Goal: Task Accomplishment & Management: Use online tool/utility

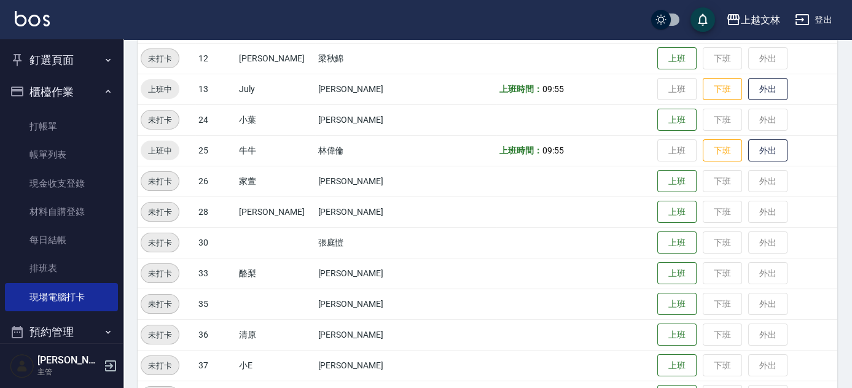
scroll to position [434, 0]
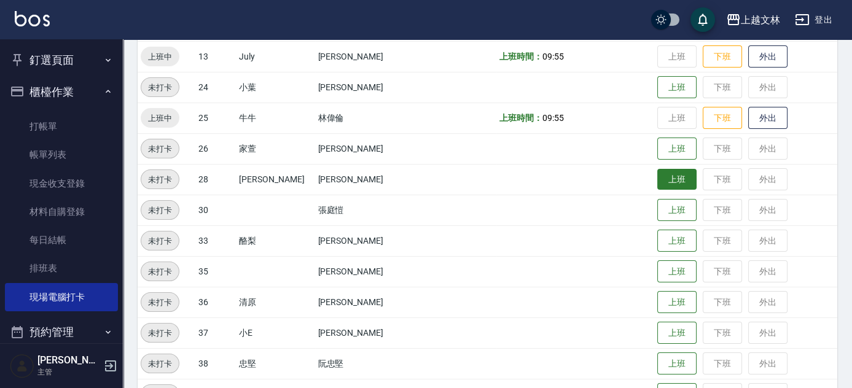
click at [662, 184] on button "上班" at bounding box center [676, 179] width 39 height 21
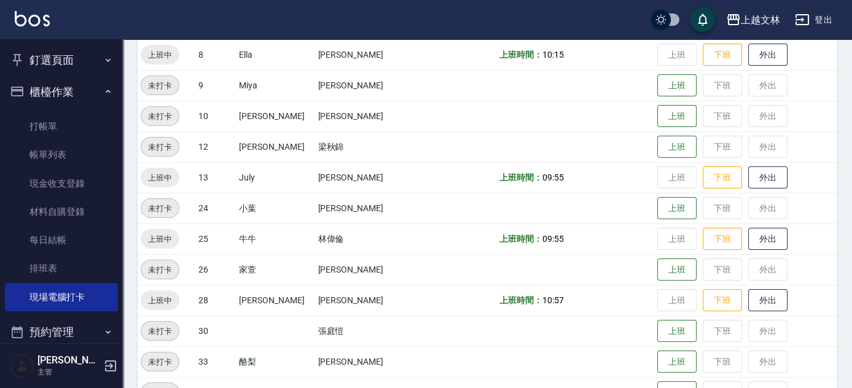
scroll to position [266, 0]
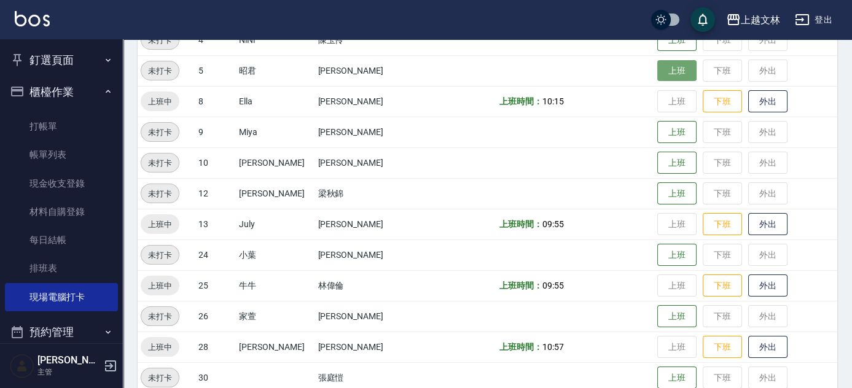
click at [663, 77] on button "上班" at bounding box center [676, 70] width 39 height 21
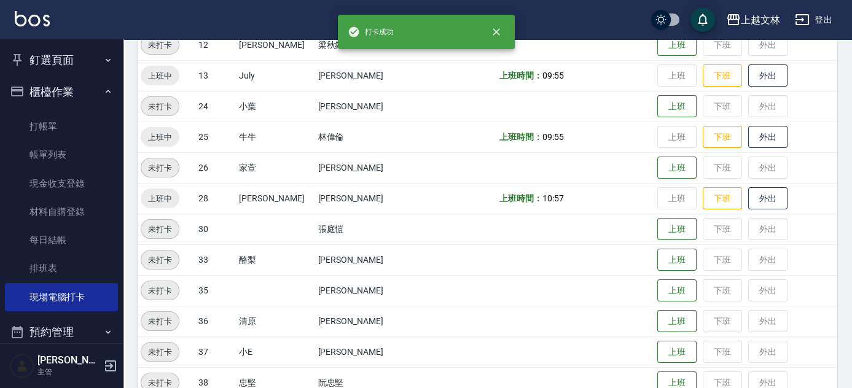
scroll to position [434, 0]
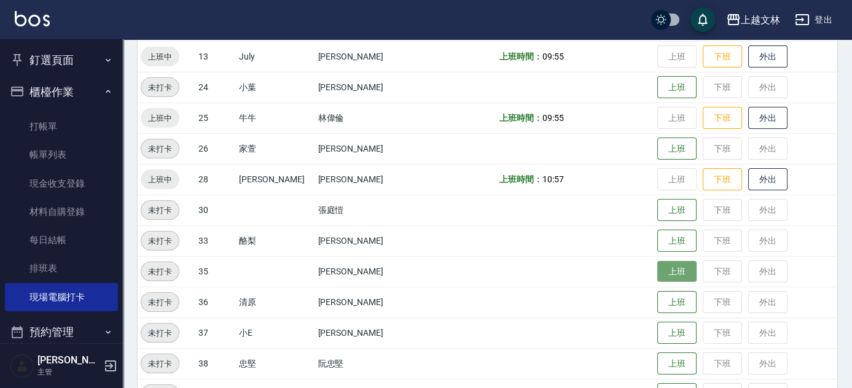
click at [657, 275] on button "上班" at bounding box center [676, 271] width 39 height 21
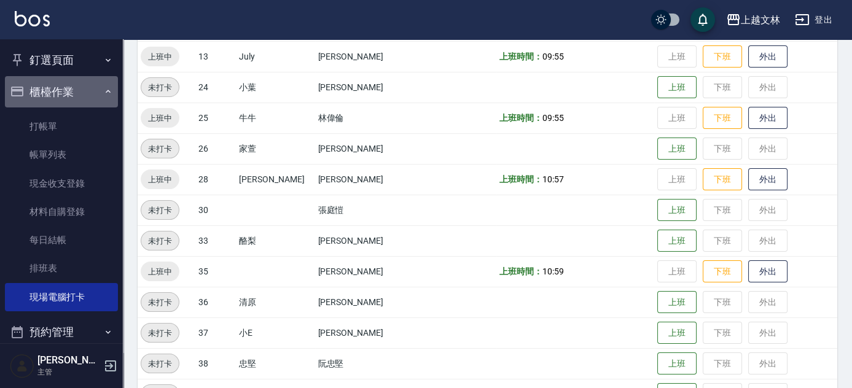
click at [88, 95] on button "櫃檯作業" at bounding box center [61, 92] width 113 height 32
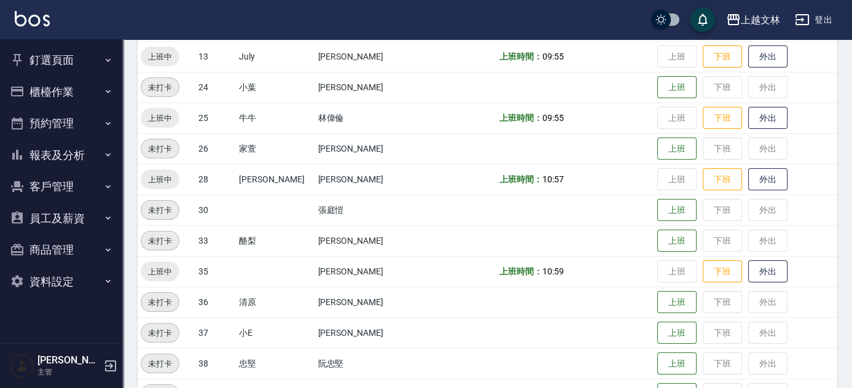
click at [92, 155] on button "報表及分析" at bounding box center [61, 155] width 113 height 32
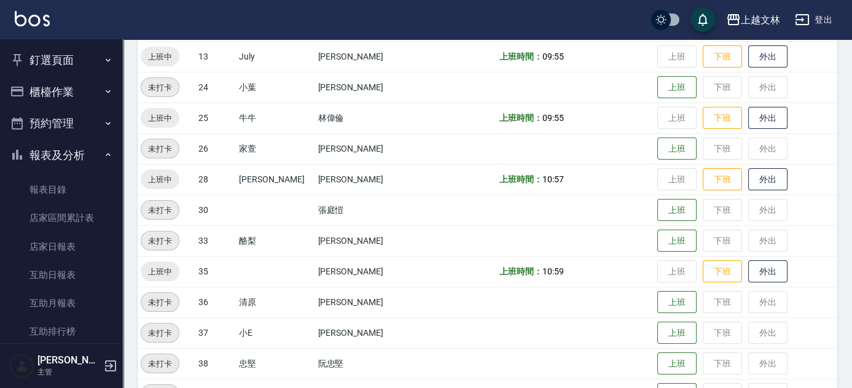
scroll to position [266, 0]
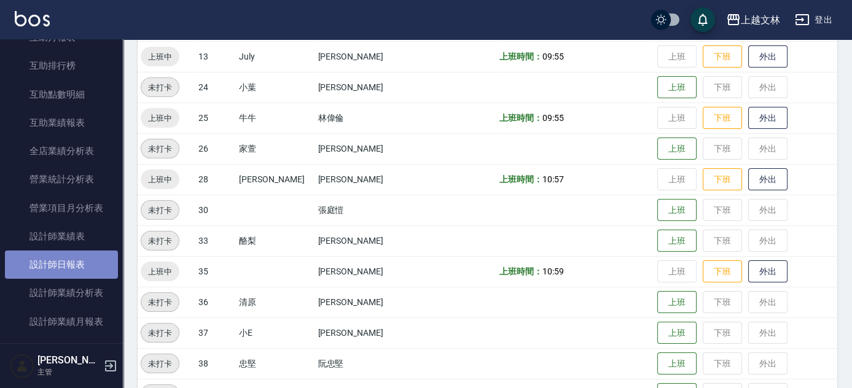
click at [82, 270] on link "設計師日報表" at bounding box center [61, 265] width 113 height 28
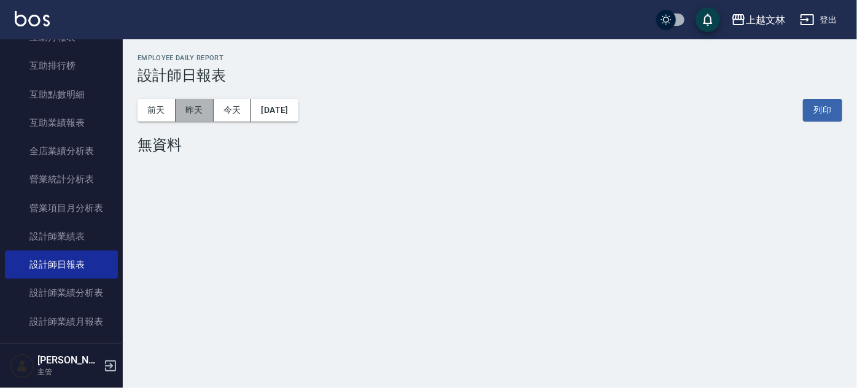
click at [195, 119] on button "昨天" at bounding box center [195, 110] width 38 height 23
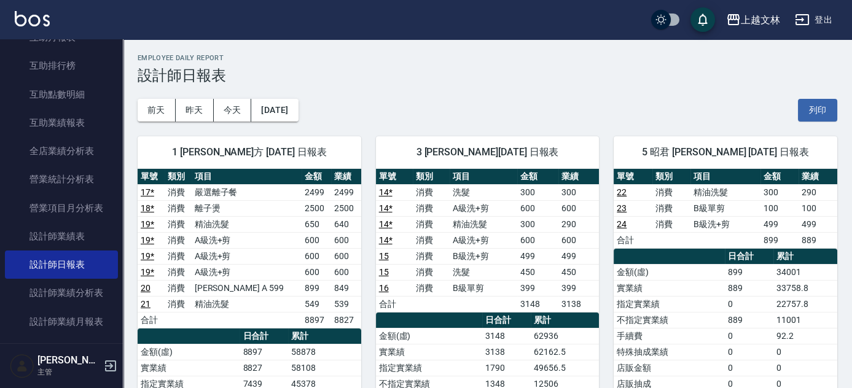
click at [115, 47] on nav "釘選頁面 店家日報表 設計師排行榜 每日結帳 櫃檯作業 打帳單 帳單列表 現金收支登錄 材料自購登錄 每日結帳 排班表 現場電腦打卡 預約管理 預約管理 單日…" at bounding box center [61, 191] width 123 height 304
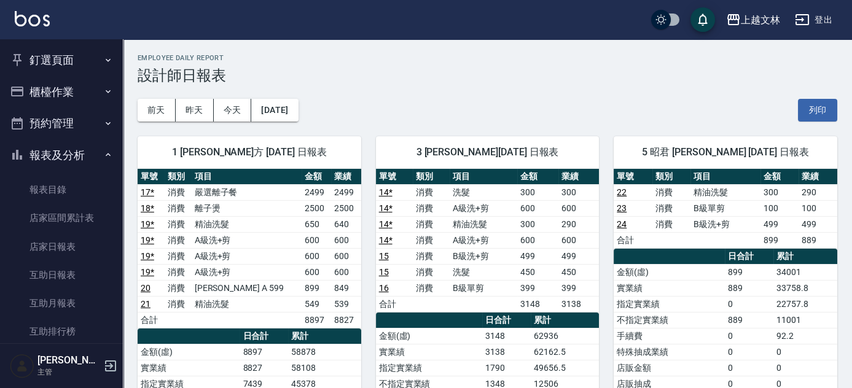
click at [86, 81] on button "櫃檯作業" at bounding box center [61, 92] width 113 height 32
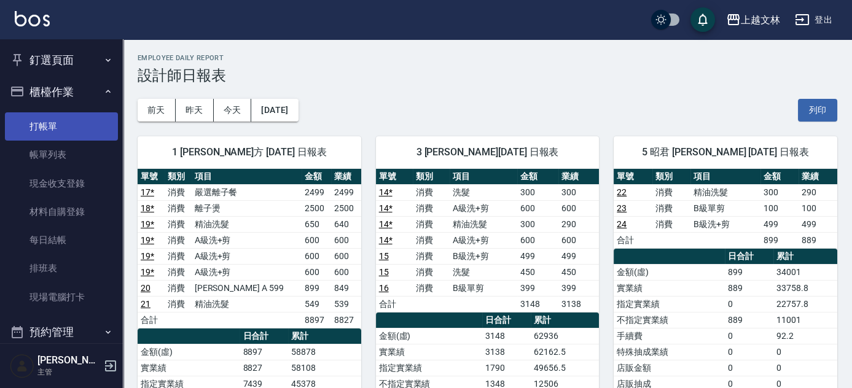
click at [77, 128] on link "打帳單" at bounding box center [61, 126] width 113 height 28
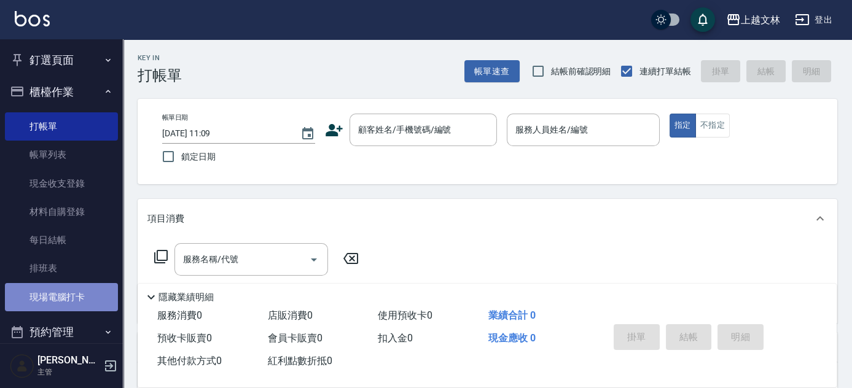
click at [70, 309] on link "現場電腦打卡" at bounding box center [61, 297] width 113 height 28
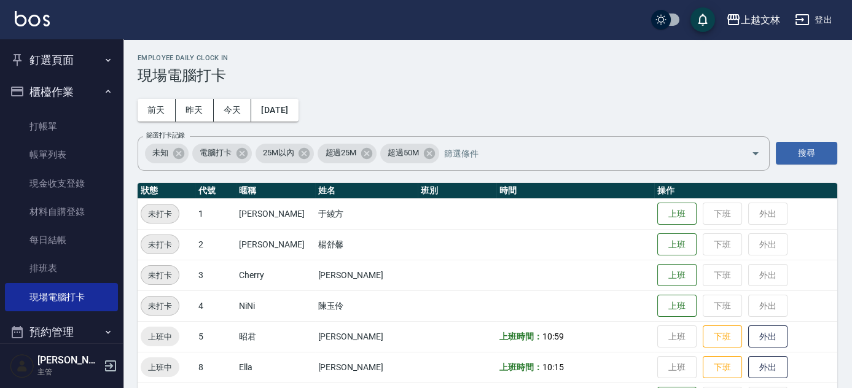
scroll to position [339, 0]
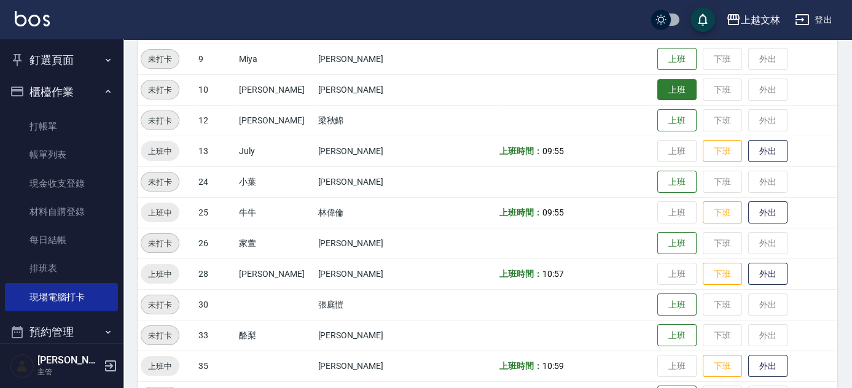
click at [663, 93] on button "上班" at bounding box center [676, 89] width 39 height 21
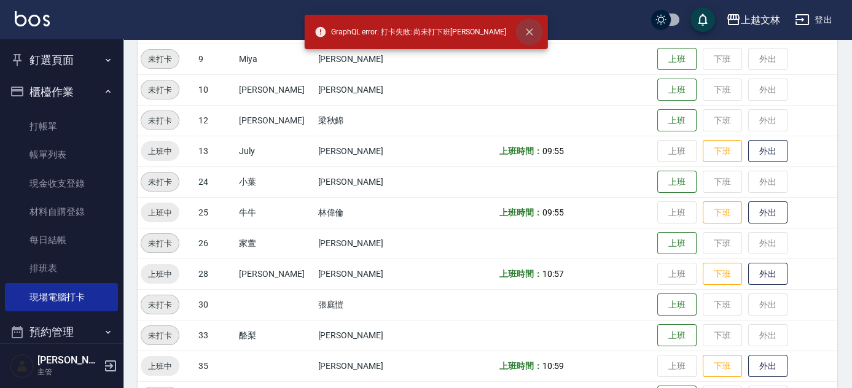
click at [523, 26] on icon "close" at bounding box center [529, 32] width 12 height 12
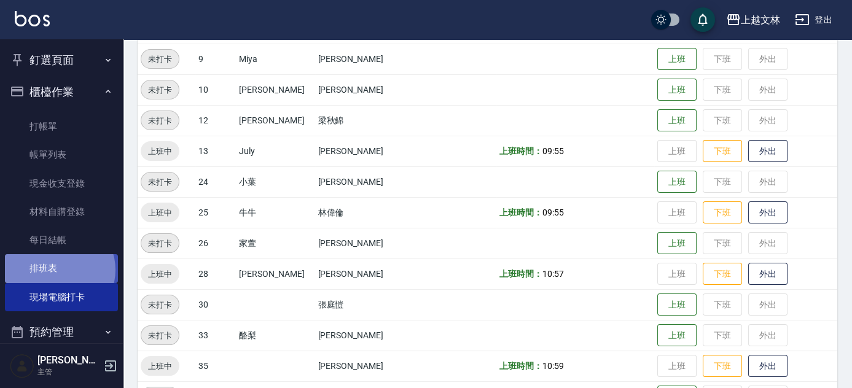
click at [59, 270] on link "排班表" at bounding box center [61, 268] width 113 height 28
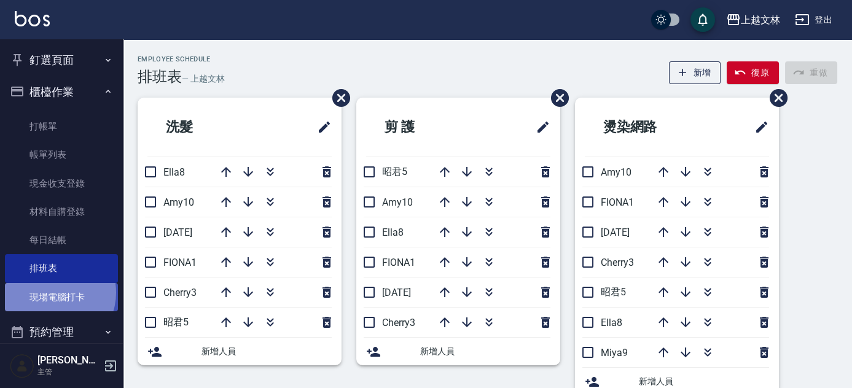
click at [50, 292] on link "現場電腦打卡" at bounding box center [61, 297] width 113 height 28
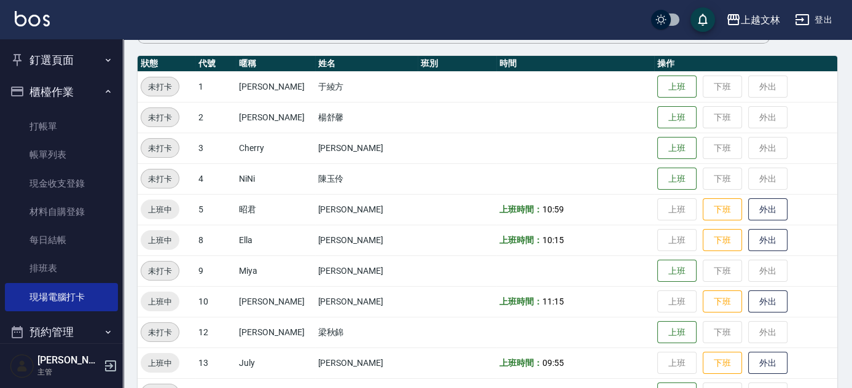
scroll to position [131, 0]
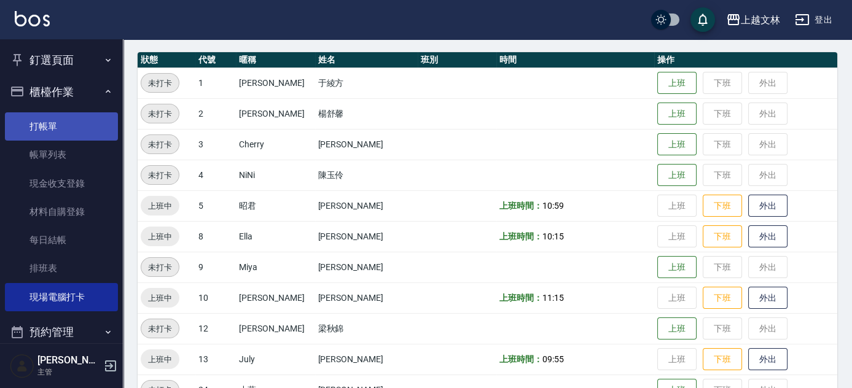
click at [34, 120] on link "打帳單" at bounding box center [61, 126] width 113 height 28
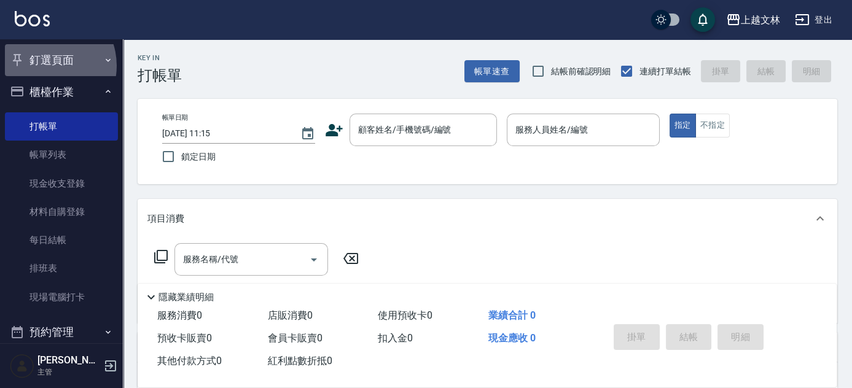
click at [45, 66] on button "釘選頁面" at bounding box center [61, 60] width 113 height 32
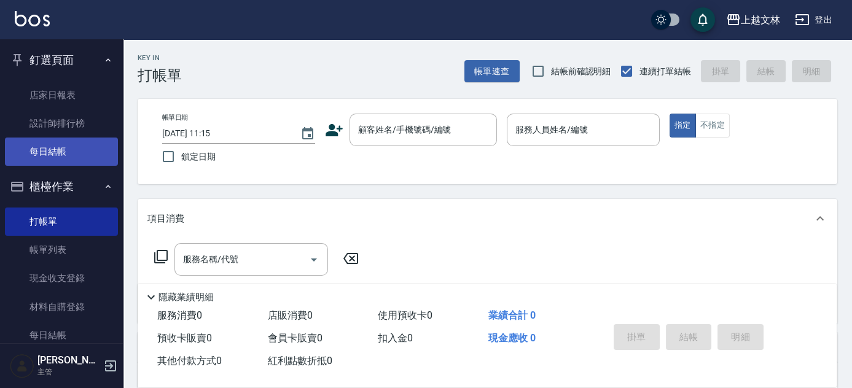
click at [72, 158] on link "每日結帳" at bounding box center [61, 152] width 113 height 28
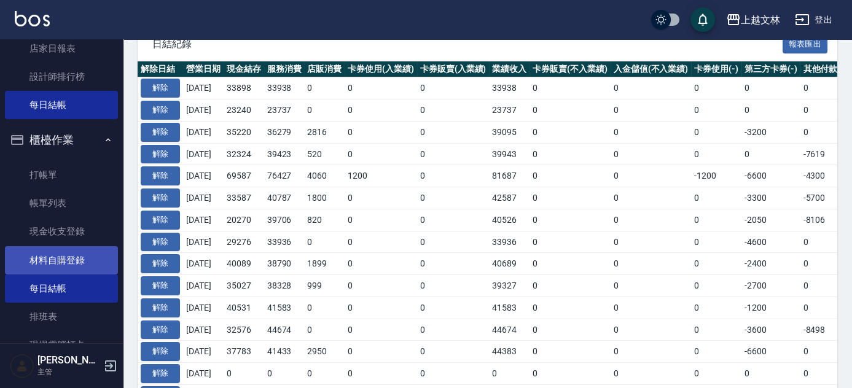
scroll to position [111, 0]
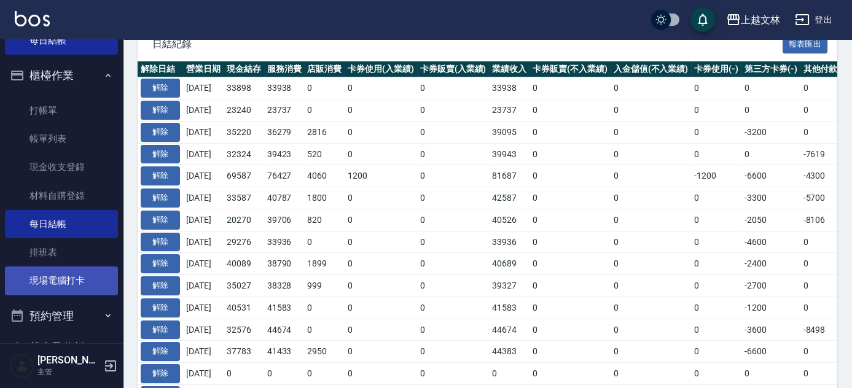
click at [84, 278] on link "現場電腦打卡" at bounding box center [61, 281] width 113 height 28
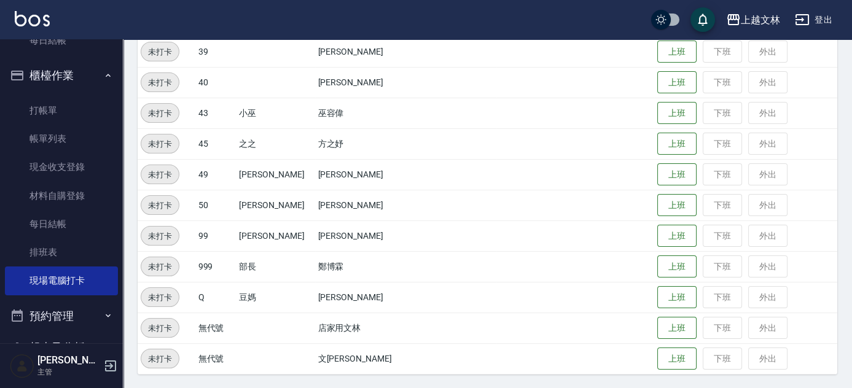
scroll to position [777, 0]
click at [657, 109] on button "上班" at bounding box center [676, 112] width 39 height 21
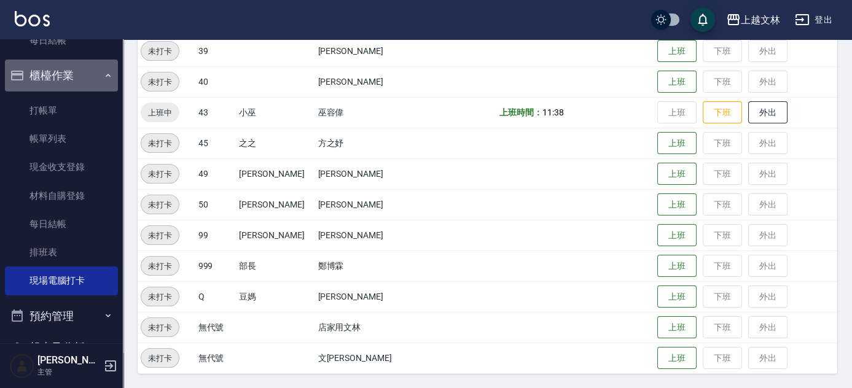
click at [87, 68] on button "櫃檯作業" at bounding box center [61, 76] width 113 height 32
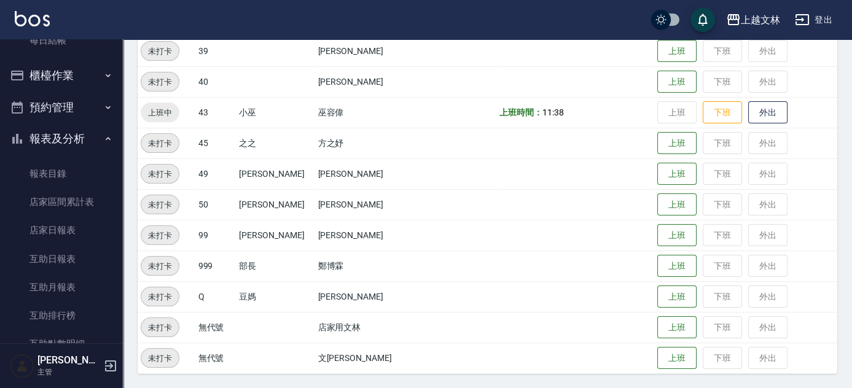
click at [91, 149] on button "報表及分析" at bounding box center [61, 139] width 113 height 32
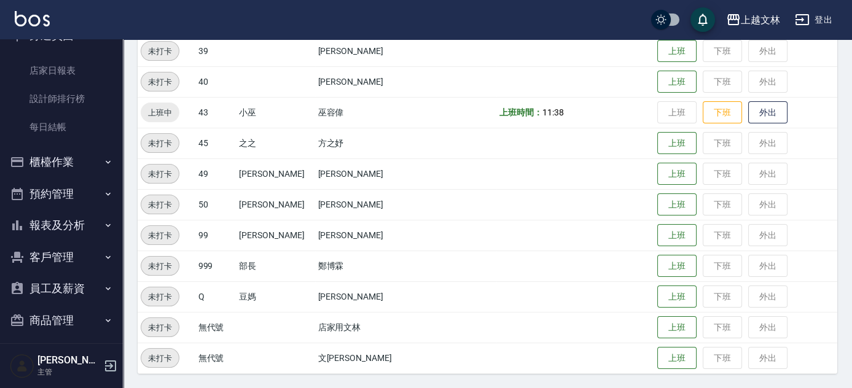
scroll to position [0, 0]
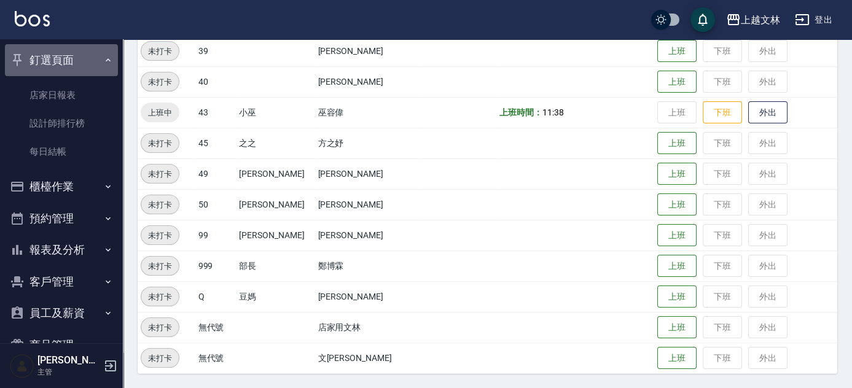
click at [77, 61] on button "釘選頁面" at bounding box center [61, 60] width 113 height 32
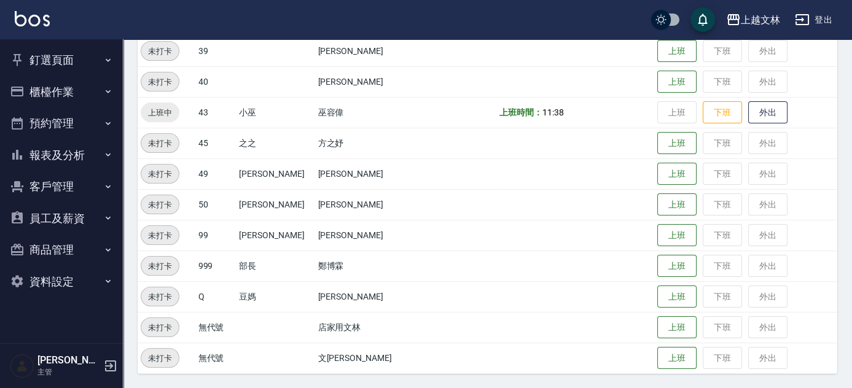
click at [92, 92] on button "櫃檯作業" at bounding box center [61, 92] width 113 height 32
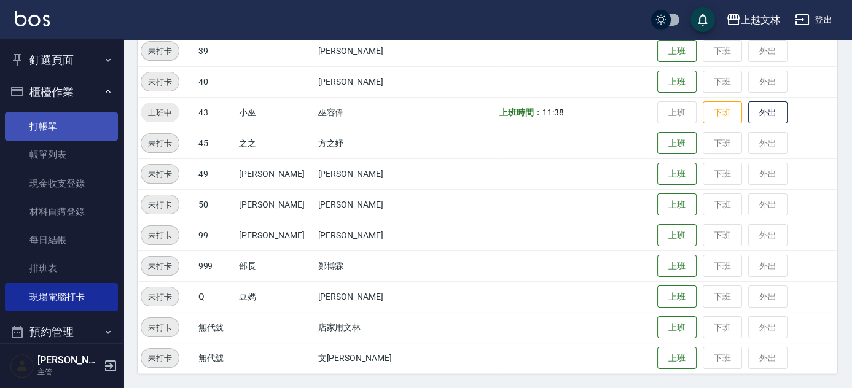
click at [89, 114] on link "打帳單" at bounding box center [61, 126] width 113 height 28
